Goal: Ask a question: Seek information or help from site administrators or community

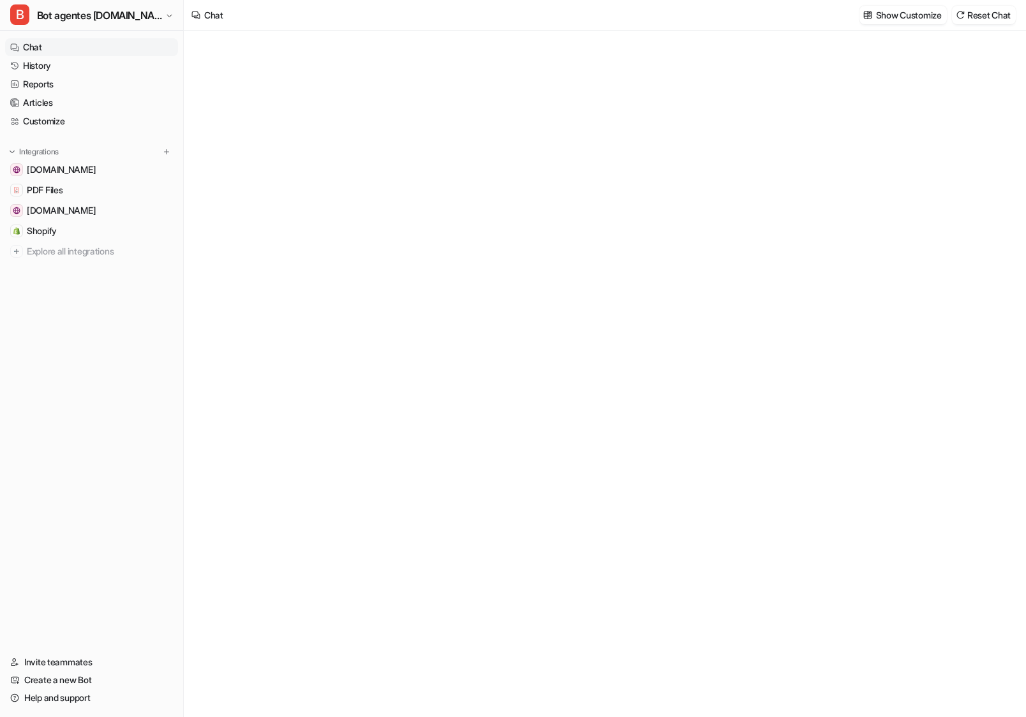
type textarea "**********"
click at [468, 377] on div at bounding box center [604, 385] width 373 height 29
paste div
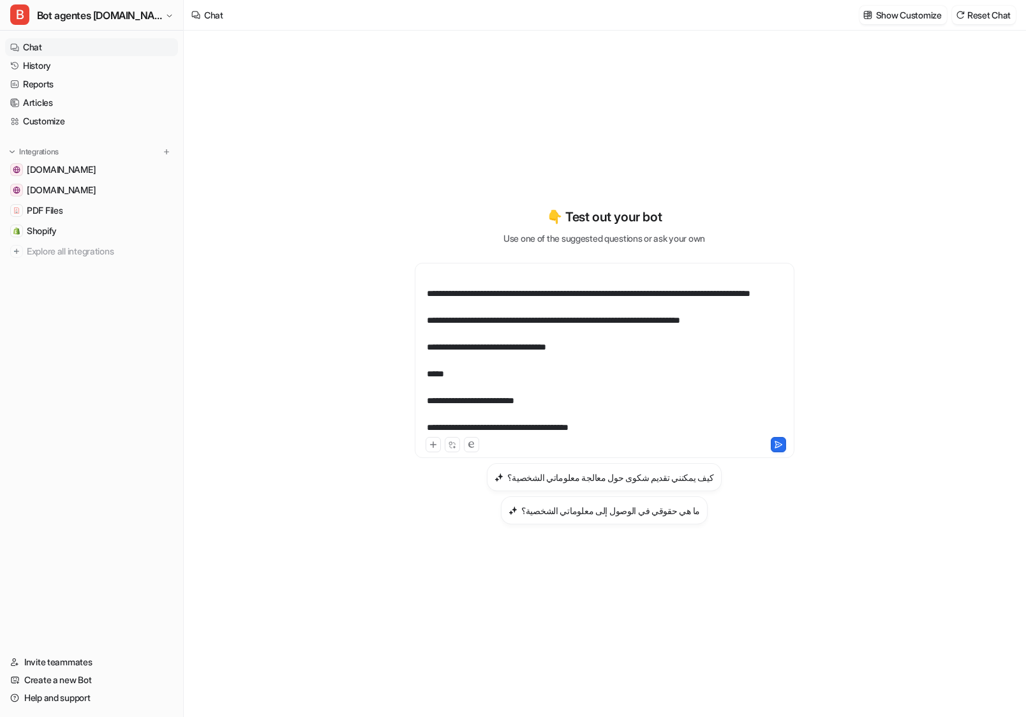
drag, startPoint x: 775, startPoint y: 459, endPoint x: 657, endPoint y: 442, distance: 119.9
click at [657, 442] on div "**********" at bounding box center [605, 360] width 380 height 195
click at [780, 452] on button at bounding box center [778, 444] width 15 height 15
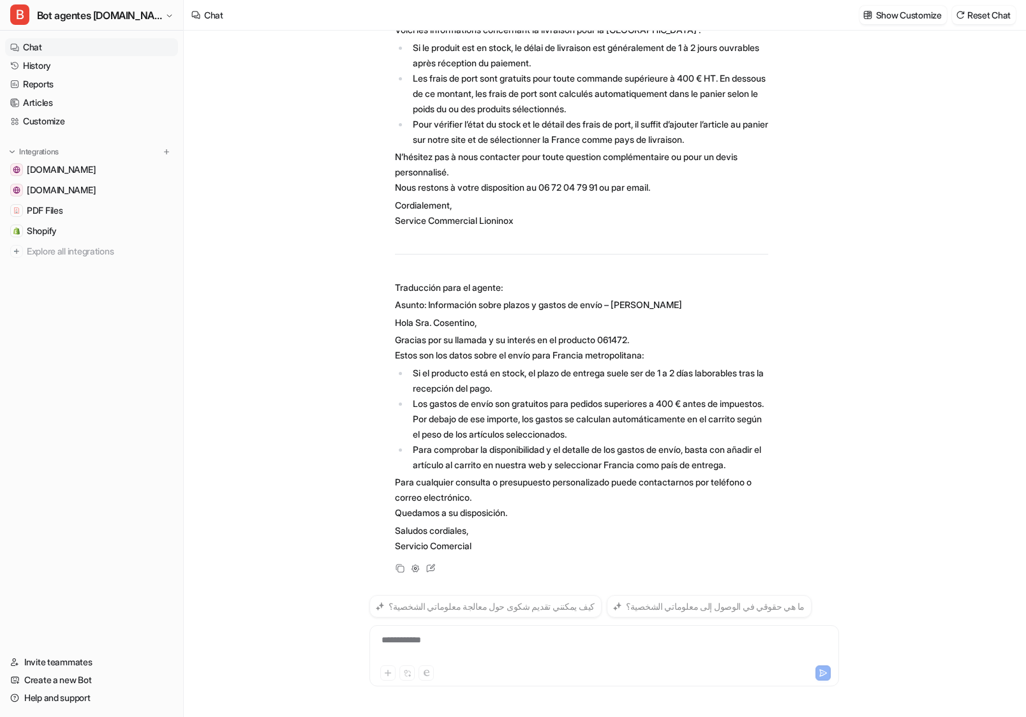
scroll to position [366, 0]
click at [466, 653] on div at bounding box center [604, 648] width 463 height 29
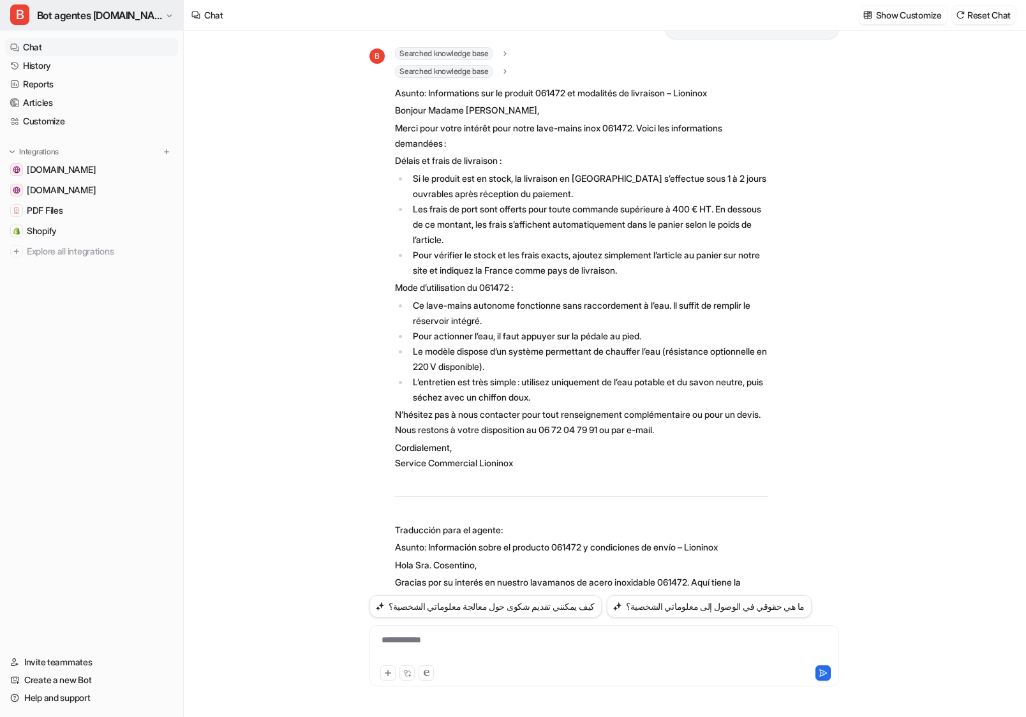
scroll to position [851, 0]
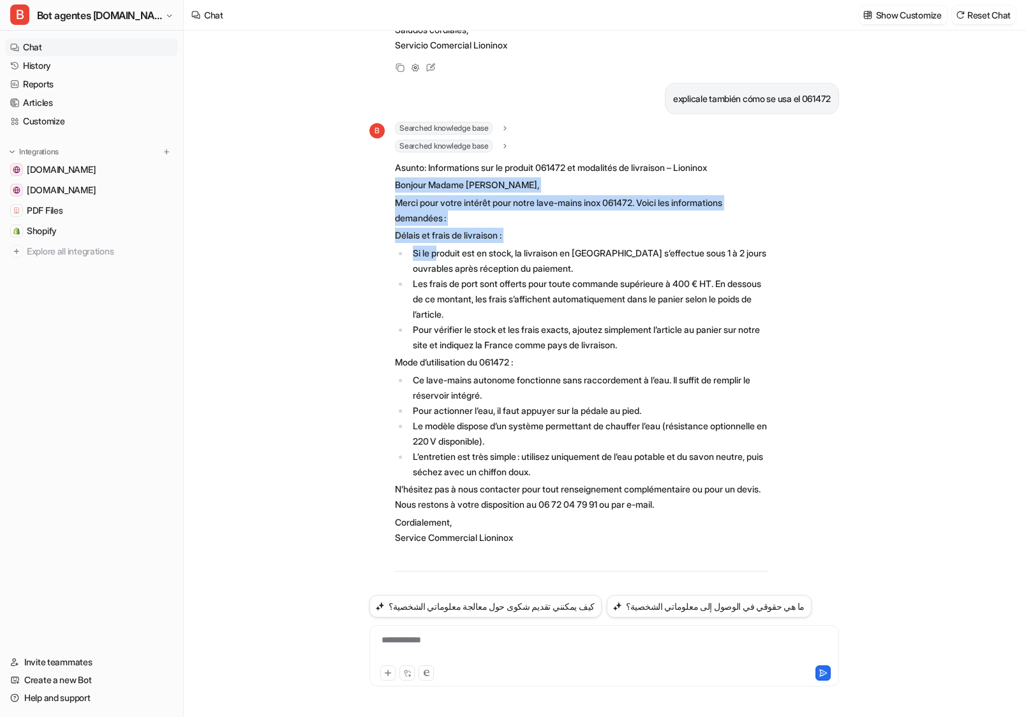
drag, startPoint x: 392, startPoint y: 200, endPoint x: 438, endPoint y: 265, distance: 79.7
click at [438, 265] on div "B Searched knowledge base search_queries : [ "manual de uso 061472", "funcionam…" at bounding box center [568, 539] width 399 height 835
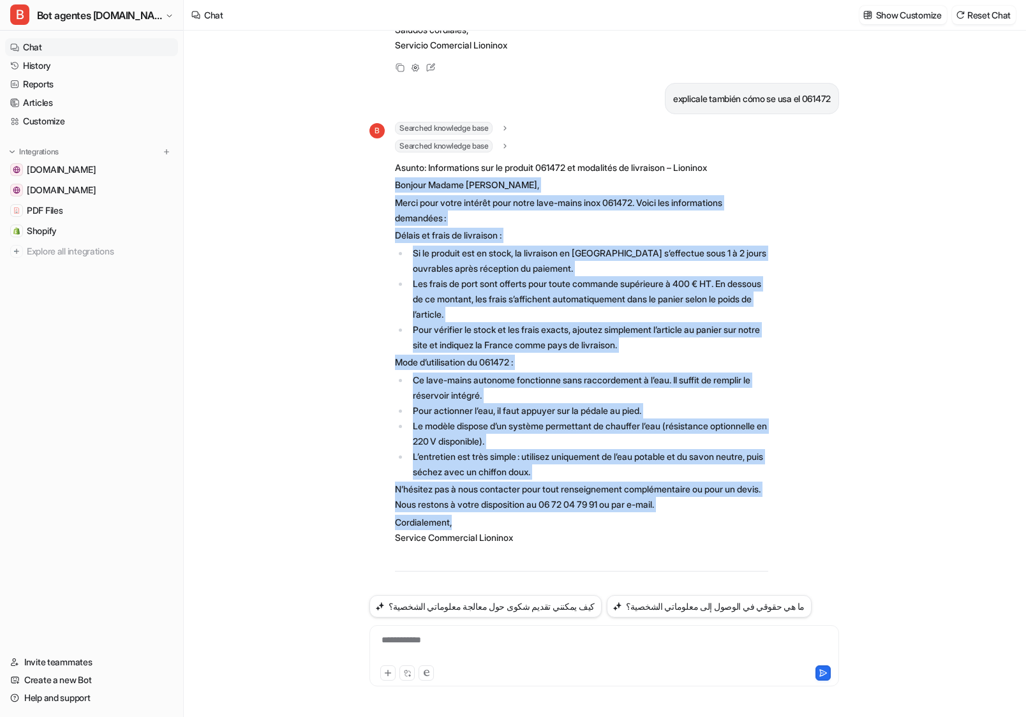
drag, startPoint x: 396, startPoint y: 200, endPoint x: 556, endPoint y: 548, distance: 383.2
click at [556, 548] on span "Asunto: Informations sur le produit 061472 et modalités de livraison – Lioninox…" at bounding box center [581, 557] width 373 height 799
copy span "Loremip Dolors Ametconse, Adipi elit seddo eiusmod temp incid utla-etdol magn 4…"
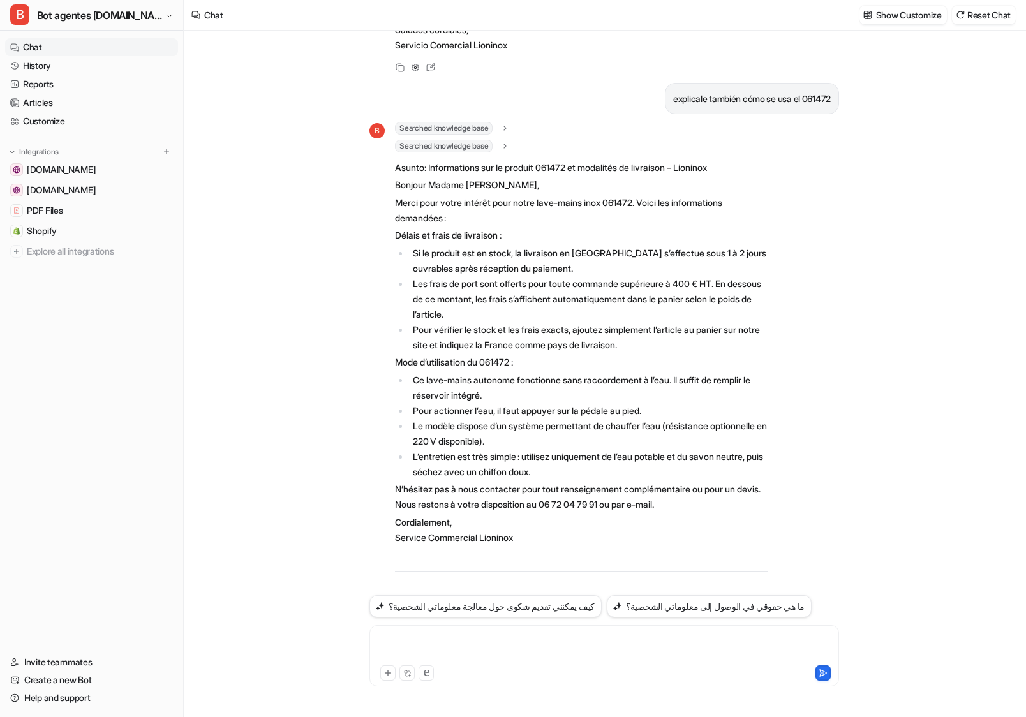
drag, startPoint x: 509, startPoint y: 649, endPoint x: 500, endPoint y: 663, distance: 16.6
click at [509, 650] on div at bounding box center [604, 648] width 463 height 29
click at [824, 667] on button at bounding box center [823, 673] width 15 height 15
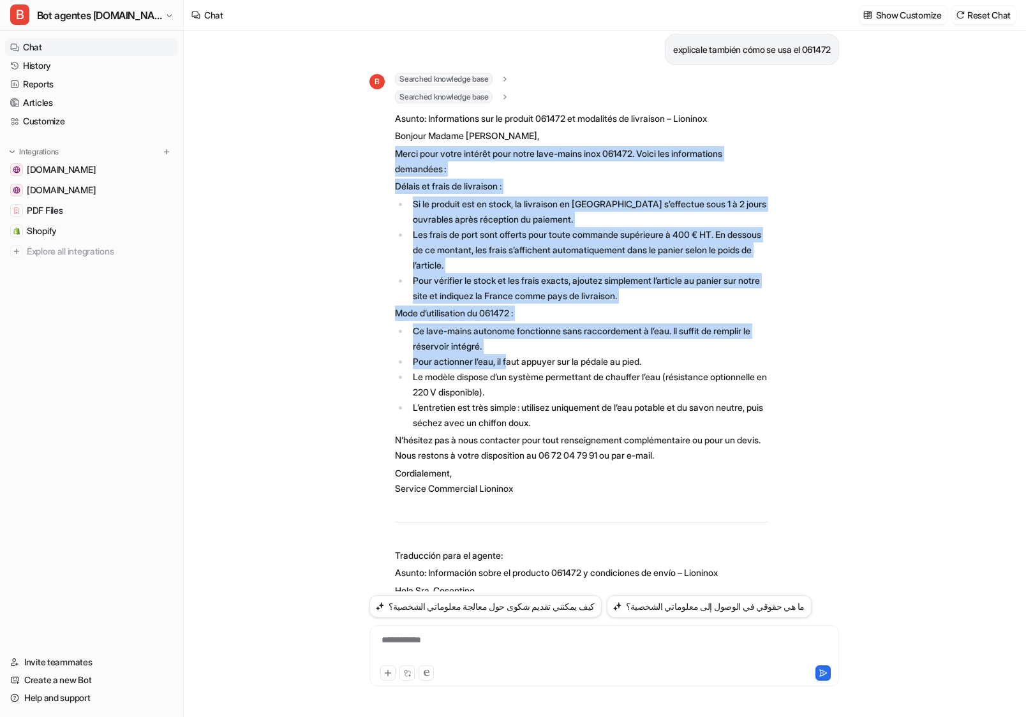
scroll to position [901, 0]
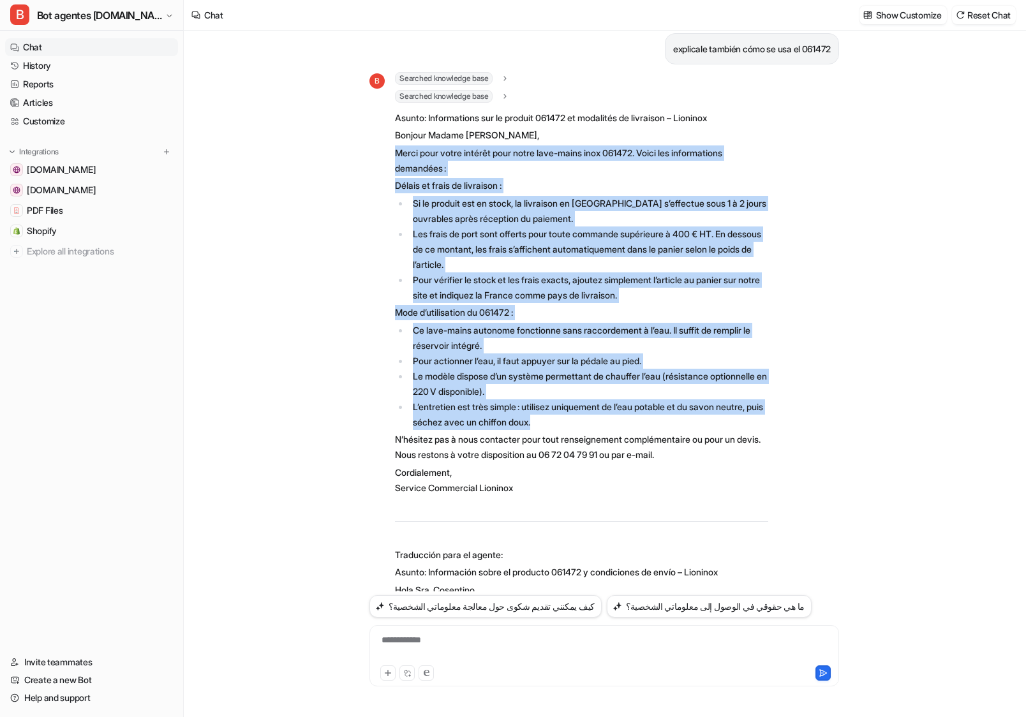
drag, startPoint x: 399, startPoint y: 238, endPoint x: 575, endPoint y: 444, distance: 270.6
click at [575, 444] on span "Asunto: Informations sur le produit 061472 et modalités de livraison – Lioninox…" at bounding box center [581, 507] width 373 height 799
click at [438, 345] on li "Ce lave-mains autonome fonctionne sans raccordement à l’eau. Il suffit de rempl…" at bounding box center [588, 338] width 359 height 31
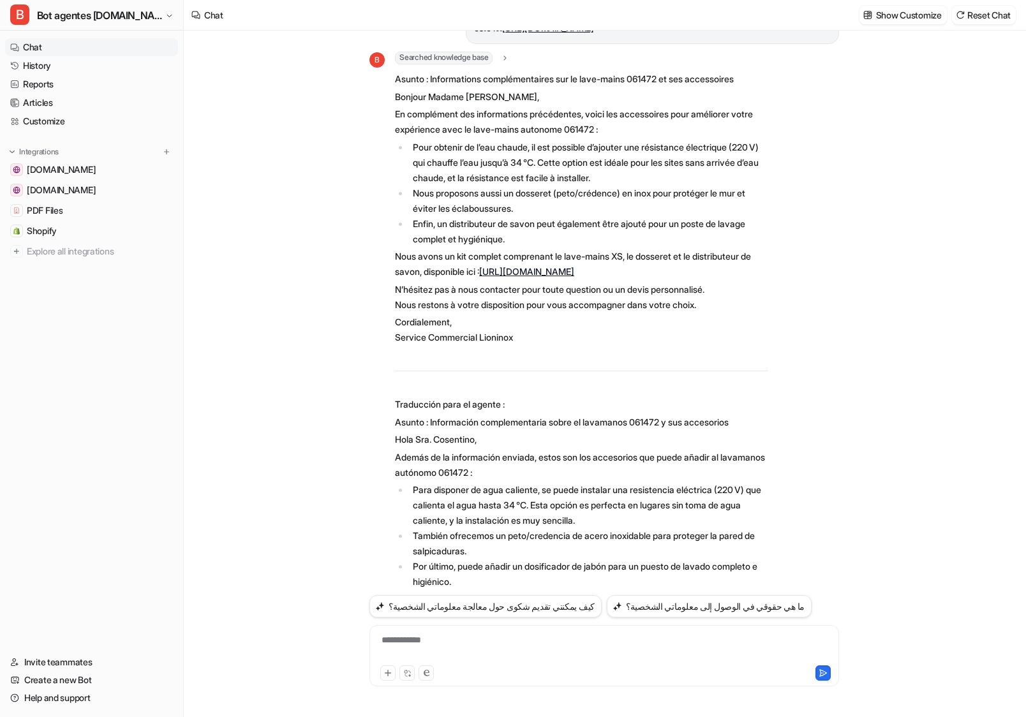
scroll to position [1858, 0]
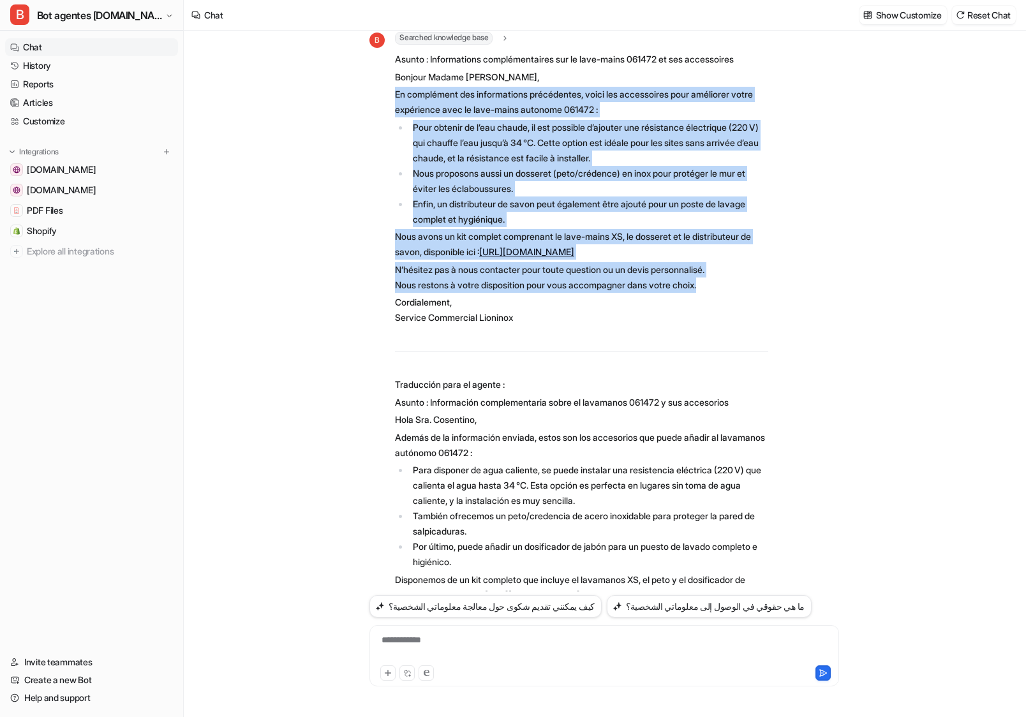
drag, startPoint x: 394, startPoint y: 155, endPoint x: 720, endPoint y: 358, distance: 384.6
click at [720, 358] on div "B Searched knowledge base search_queries : [ "061472 accessoires complémentaire…" at bounding box center [568, 344] width 399 height 624
copy span "En complément des informations précédentes, voici les accessoires pour améliore…"
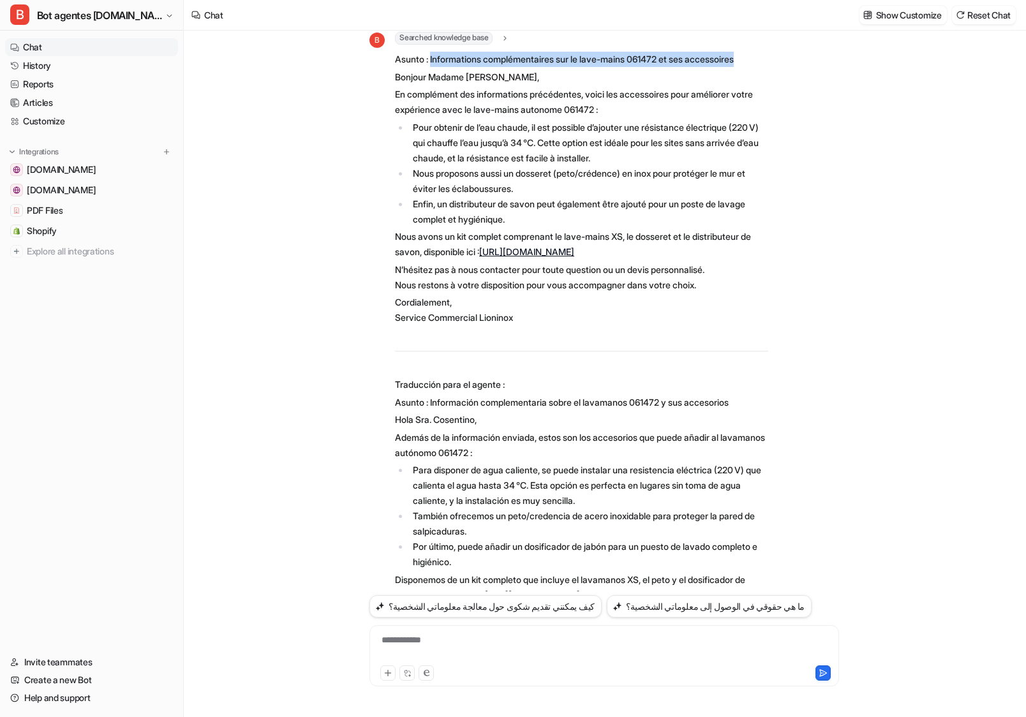
drag, startPoint x: 759, startPoint y: 114, endPoint x: 432, endPoint y: 117, distance: 326.7
click at [432, 67] on p "Asunto : Informations complémentaires sur le lave-mains 061472 et ses accessoir…" at bounding box center [581, 59] width 373 height 15
copy p "Informations complémentaires sur le lave-mains 061472 et ses accessoires"
